Goal: Communication & Community: Answer question/provide support

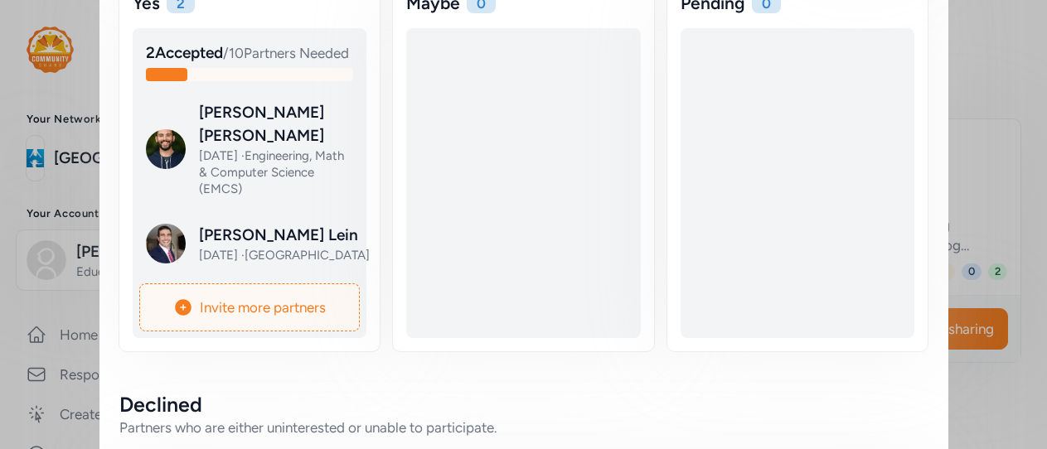
scroll to position [380, 0]
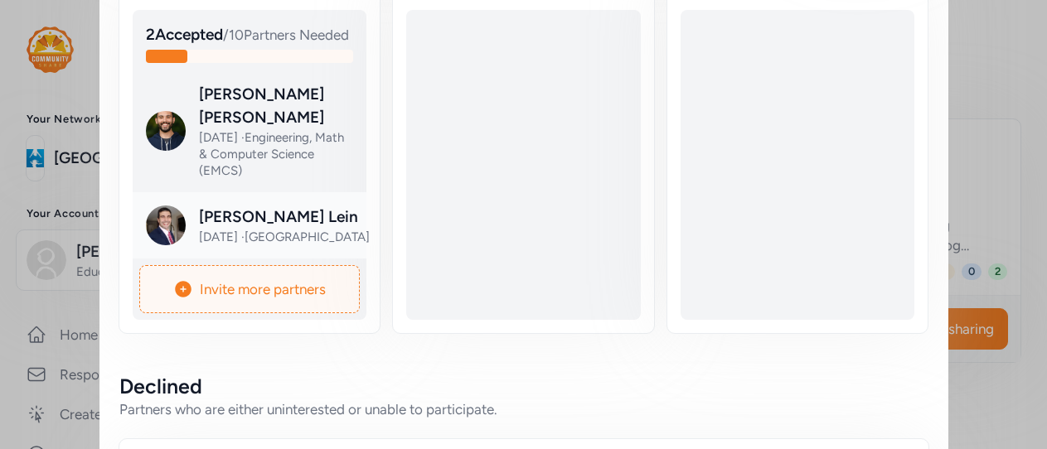
click at [214, 230] on div at bounding box center [263, 239] width 235 height 66
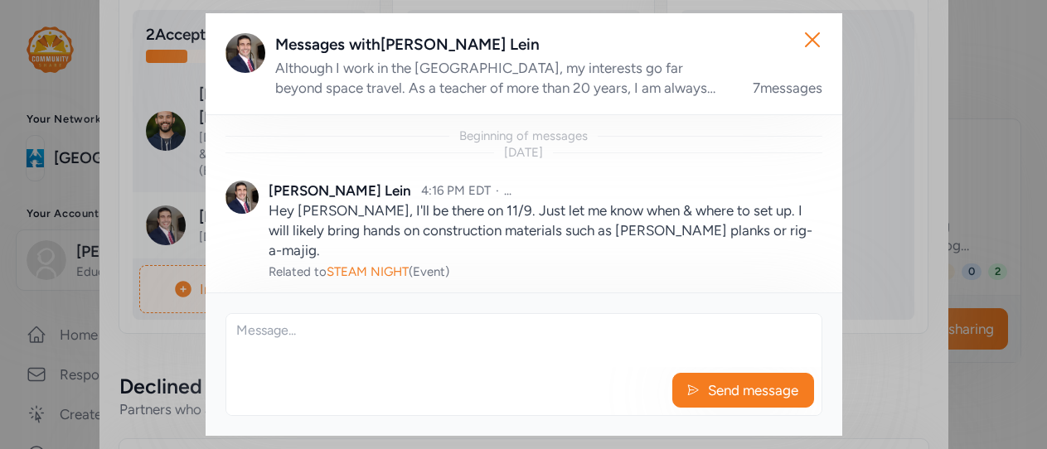
scroll to position [860, 0]
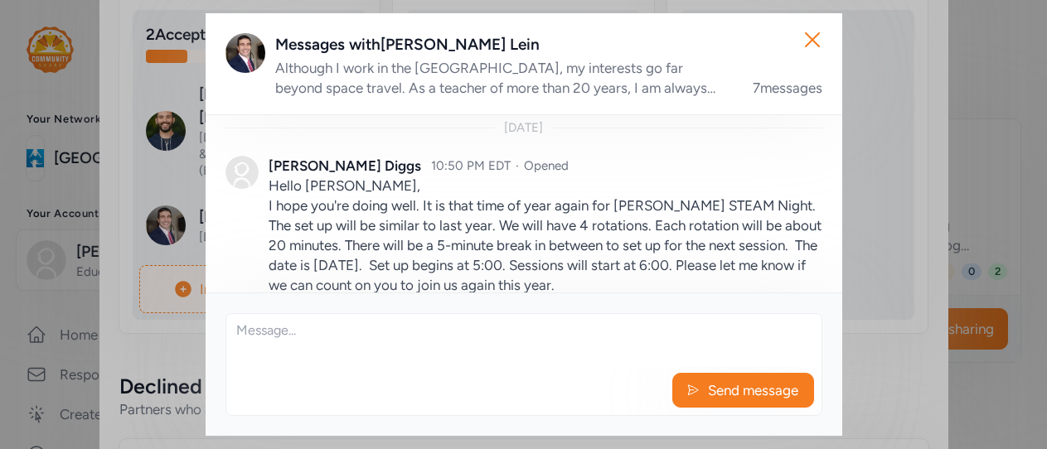
click at [272, 177] on p "Hello [PERSON_NAME], I hope you're doing well. It is that time of year again fo…" at bounding box center [546, 235] width 554 height 119
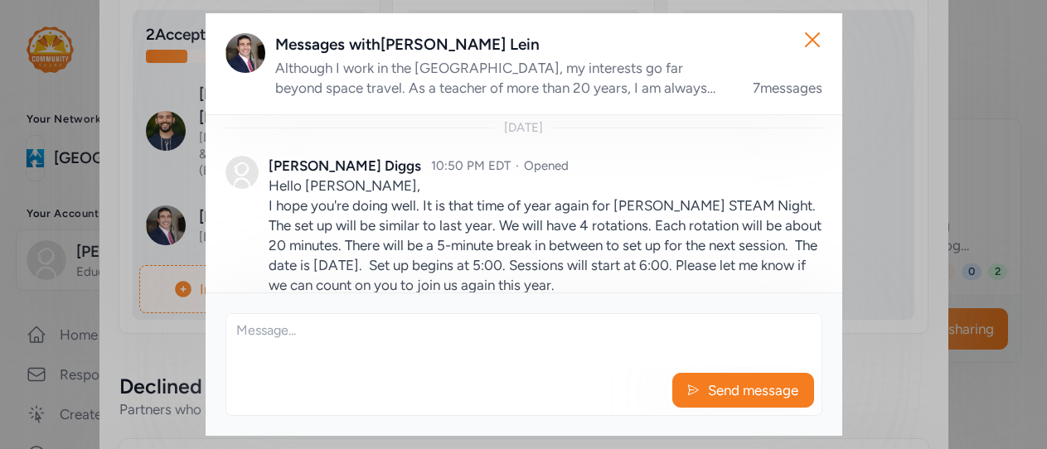
click at [269, 179] on p "Hello [PERSON_NAME], I hope you're doing well. It is that time of year again fo…" at bounding box center [546, 235] width 554 height 119
drag, startPoint x: 269, startPoint y: 179, endPoint x: 255, endPoint y: 217, distance: 40.4
click at [255, 217] on div at bounding box center [241, 225] width 33 height 139
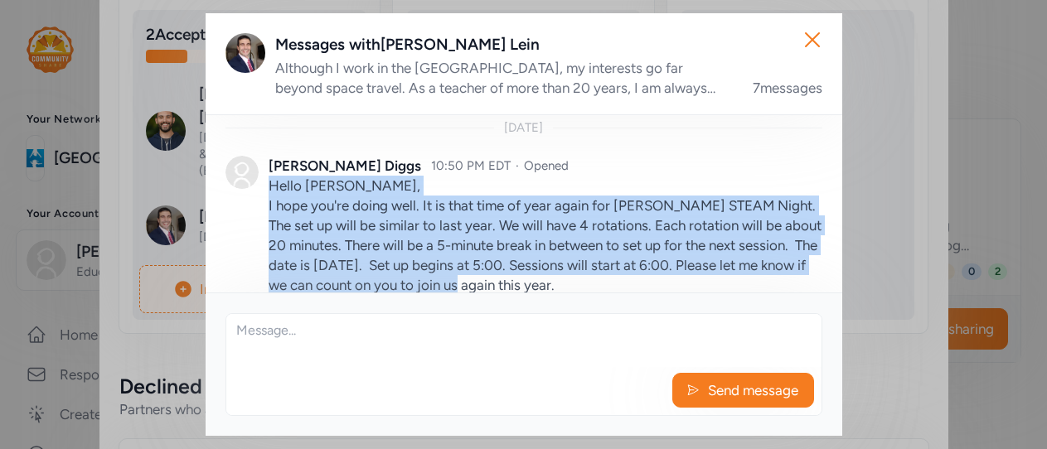
scroll to position [912, 0]
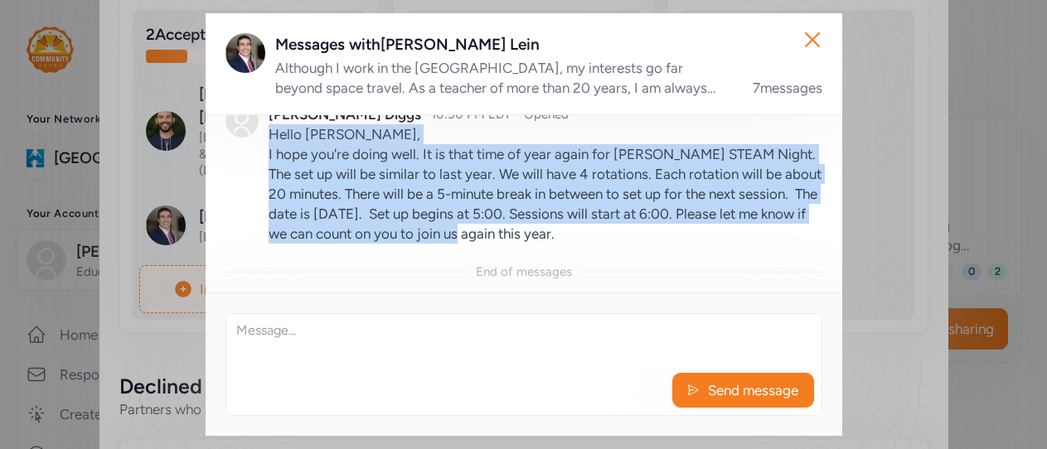
drag, startPoint x: 268, startPoint y: 183, endPoint x: 817, endPoint y: 250, distance: 553.7
click at [817, 250] on div "Beginning of messages [DATE] [PERSON_NAME] 4:16 PM EDT · Opened Hey [PERSON_NAM…" at bounding box center [524, 203] width 637 height 179
copy p "Hello [PERSON_NAME], I hope you're doing well. It is that time of year again fo…"
